Goal: Information Seeking & Learning: Find specific fact

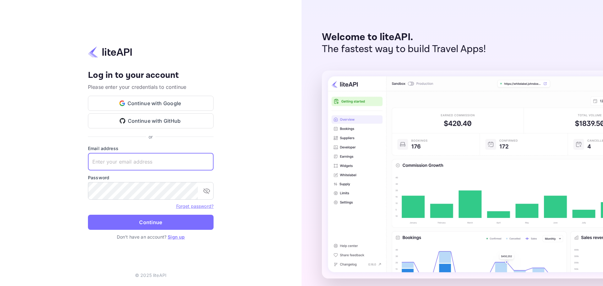
click at [145, 164] on input "text" at bounding box center [151, 162] width 126 height 18
paste input "services@withjoy.com"
type input "services@withjoy.com"
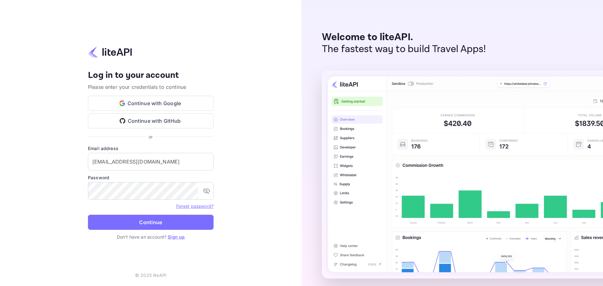
click at [147, 215] on form "Email address services@withjoy.com ​ Password ​ Forget password? Continue" at bounding box center [151, 189] width 126 height 89
click at [150, 220] on button "Continue" at bounding box center [151, 222] width 126 height 15
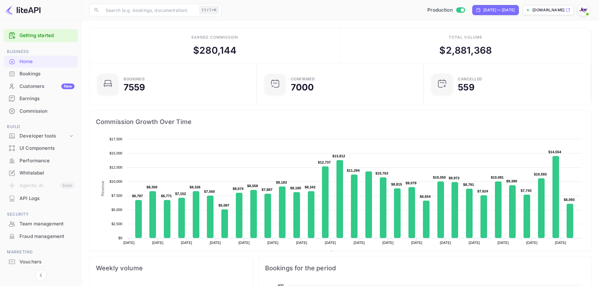
click at [40, 74] on div "Bookings" at bounding box center [46, 73] width 55 height 7
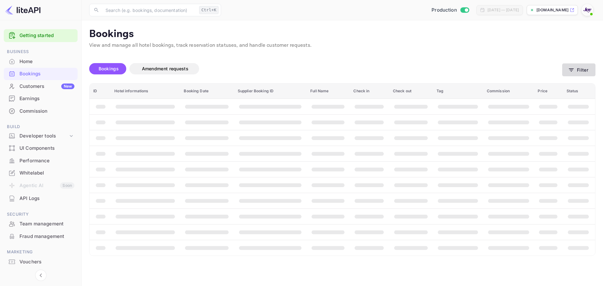
click at [565, 75] on button "Filter" at bounding box center [579, 69] width 33 height 13
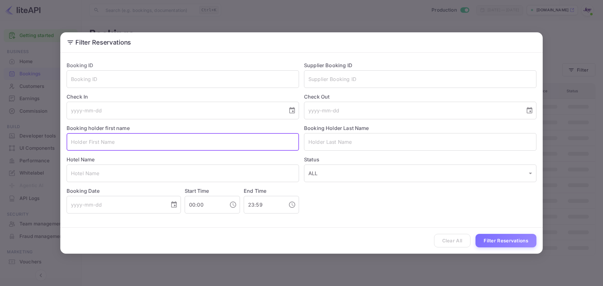
click at [89, 142] on input "text" at bounding box center [183, 142] width 233 height 18
type input "[PERSON_NAME]"
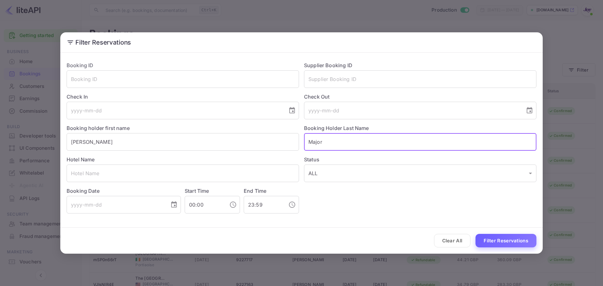
type input "Major"
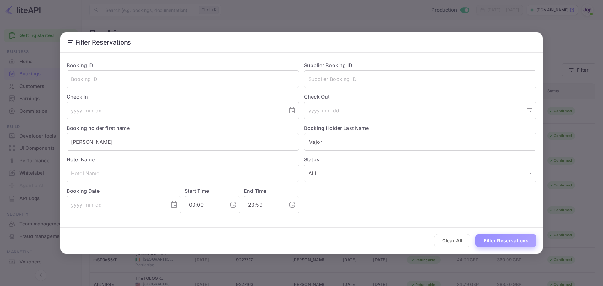
click at [510, 242] on button "Filter Reservations" at bounding box center [506, 241] width 61 height 14
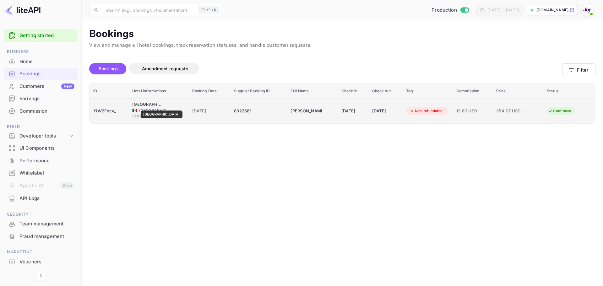
click at [152, 106] on div "[GEOGRAPHIC_DATA]" at bounding box center [147, 105] width 31 height 6
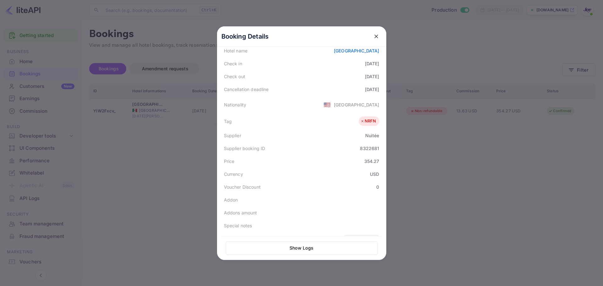
scroll to position [140, 0]
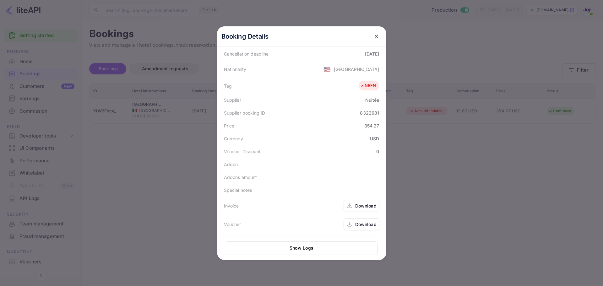
click at [375, 35] on icon "close" at bounding box center [376, 36] width 6 height 6
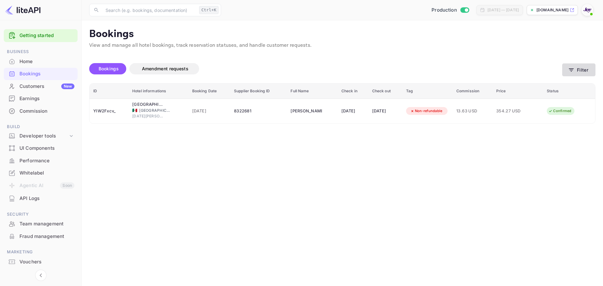
click at [579, 75] on button "Filter" at bounding box center [579, 69] width 33 height 13
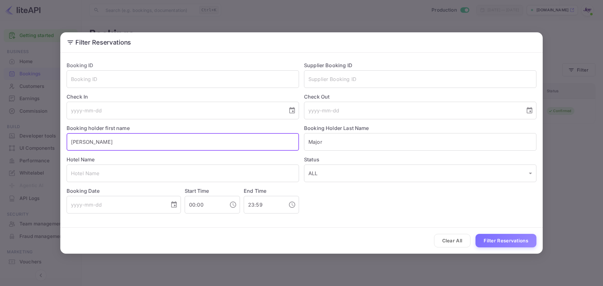
drag, startPoint x: 103, startPoint y: 137, endPoint x: 34, endPoint y: 139, distance: 68.5
click at [34, 139] on div "Filter Reservations Booking ID ​ Supplier Booking ID ​ Check In ​ Check Out ​ B…" at bounding box center [301, 143] width 603 height 286
paste input "[PERSON_NAME]"
drag, startPoint x: 126, startPoint y: 144, endPoint x: 91, endPoint y: 142, distance: 35.2
click at [91, 142] on input "[PERSON_NAME]" at bounding box center [183, 142] width 233 height 18
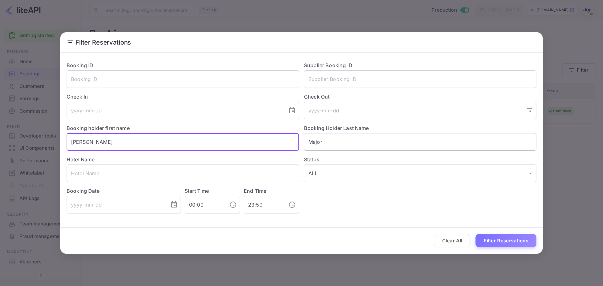
type input "[PERSON_NAME]"
click at [336, 141] on input "Major" at bounding box center [420, 142] width 233 height 18
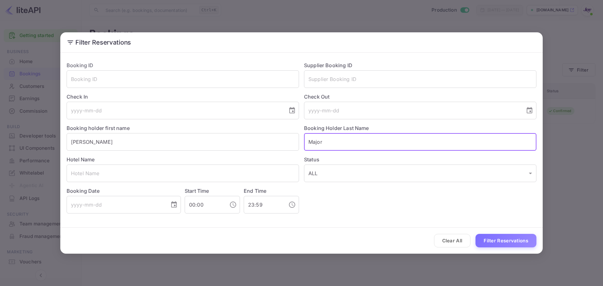
click at [336, 141] on input "Major" at bounding box center [420, 142] width 233 height 18
paste input "cDougall"
type input "[PERSON_NAME]"
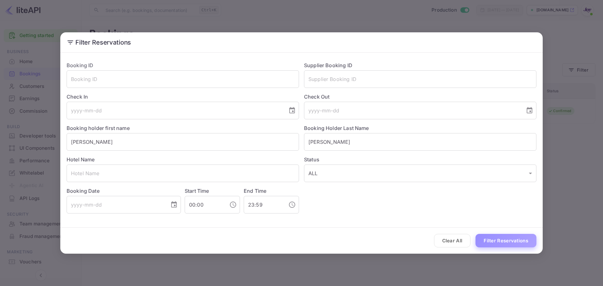
click at [496, 242] on button "Filter Reservations" at bounding box center [506, 241] width 61 height 14
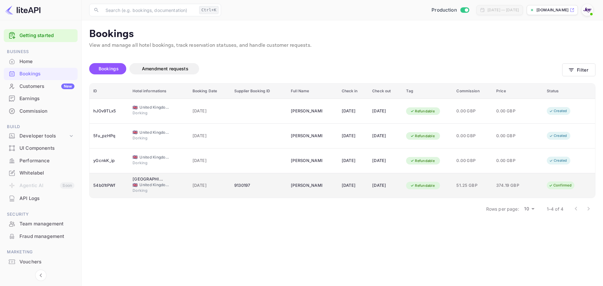
click at [259, 182] on div "9130197" at bounding box center [258, 186] width 49 height 10
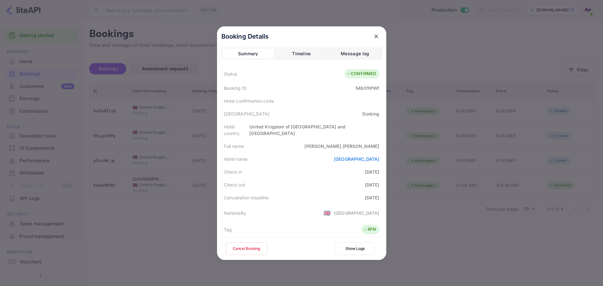
scroll to position [0, 0]
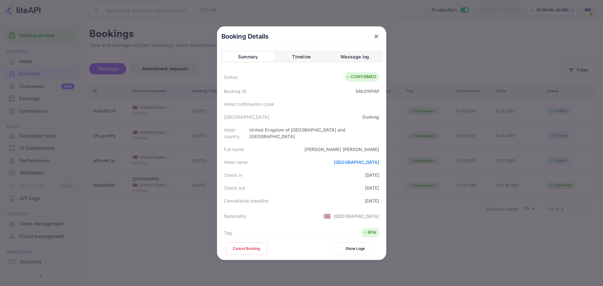
click at [357, 146] on div "[PERSON_NAME]" at bounding box center [342, 149] width 75 height 7
copy div "[PERSON_NAME]"
click at [374, 172] on div "[DATE]" at bounding box center [372, 175] width 14 height 7
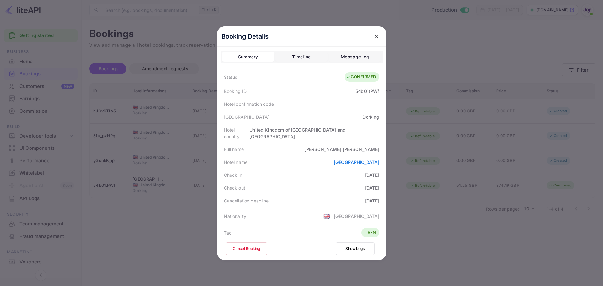
click at [374, 172] on div "[DATE]" at bounding box center [372, 175] width 14 height 7
copy div "[DATE]"
click at [374, 195] on div "Cancellation deadline [DATE]" at bounding box center [302, 201] width 162 height 13
click at [370, 198] on div "[DATE]" at bounding box center [372, 201] width 14 height 7
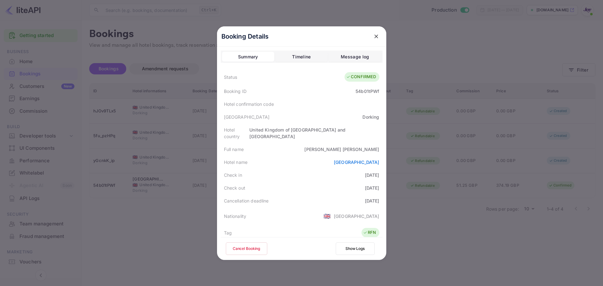
click at [370, 198] on div "[DATE]" at bounding box center [372, 201] width 14 height 7
copy div "[DATE]"
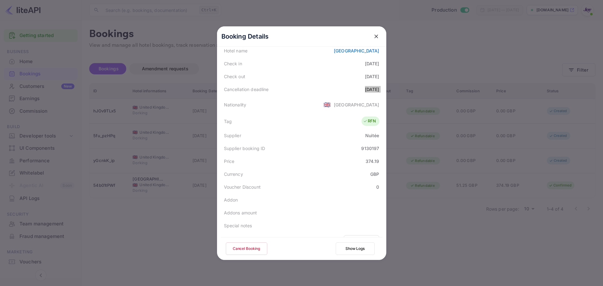
scroll to position [126, 0]
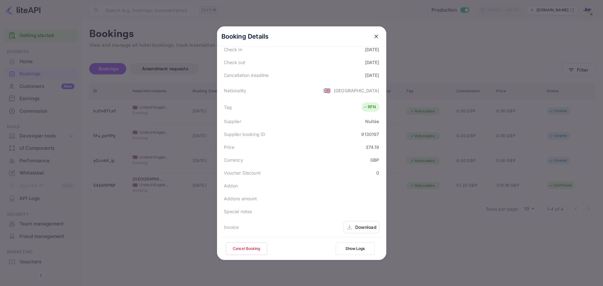
click at [364, 131] on div "9130197" at bounding box center [370, 134] width 18 height 7
copy div "9130197"
drag, startPoint x: 151, startPoint y: 186, endPoint x: 153, endPoint y: 189, distance: 4.2
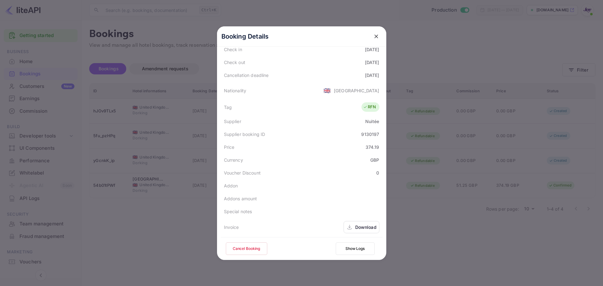
click at [153, 188] on div at bounding box center [301, 143] width 603 height 286
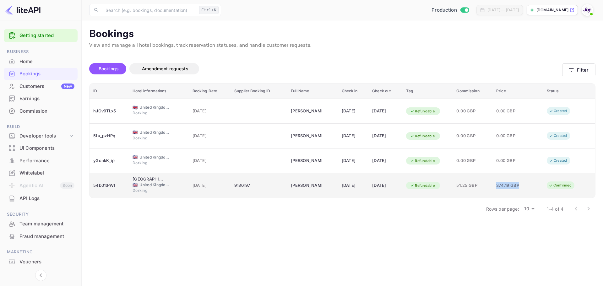
drag, startPoint x: 500, startPoint y: 185, endPoint x: 524, endPoint y: 185, distance: 23.9
click at [524, 185] on td "374.19 GBP" at bounding box center [518, 185] width 51 height 25
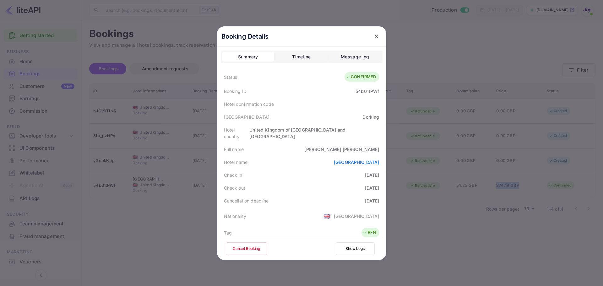
copy span "374.19 GBP"
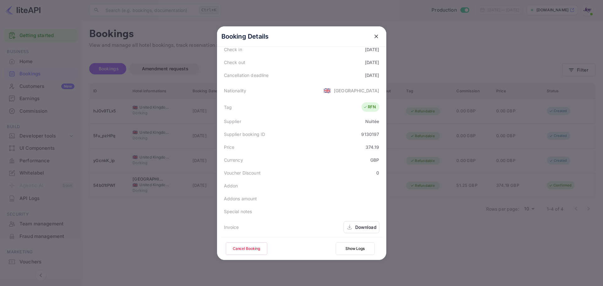
click at [370, 144] on div "374.19" at bounding box center [373, 147] width 14 height 7
copy div "374.19"
drag, startPoint x: 154, startPoint y: 116, endPoint x: 134, endPoint y: 97, distance: 27.4
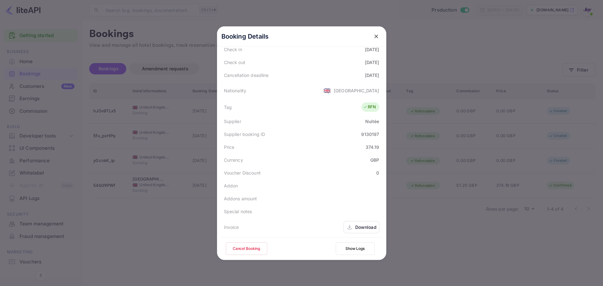
click at [154, 116] on div at bounding box center [301, 143] width 603 height 286
